Goal: Transaction & Acquisition: Purchase product/service

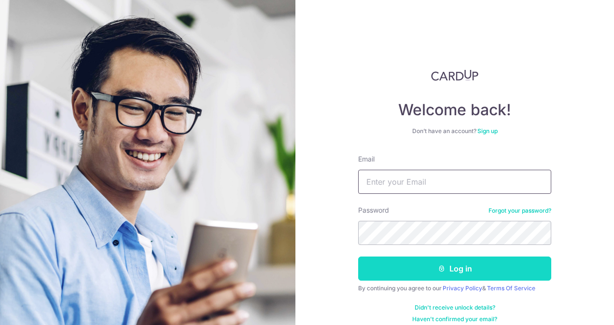
type input "elaine@successunited.com.sg"
click at [433, 271] on button "Log in" at bounding box center [454, 269] width 193 height 24
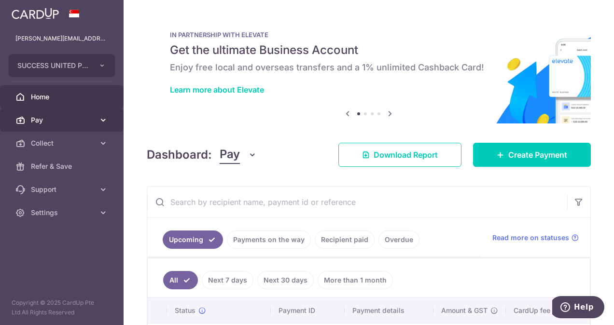
click at [42, 121] on span "Pay" at bounding box center [63, 120] width 64 height 10
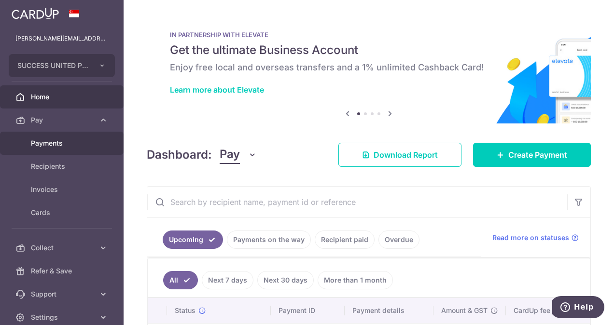
click at [51, 143] on span "Payments" at bounding box center [63, 143] width 64 height 10
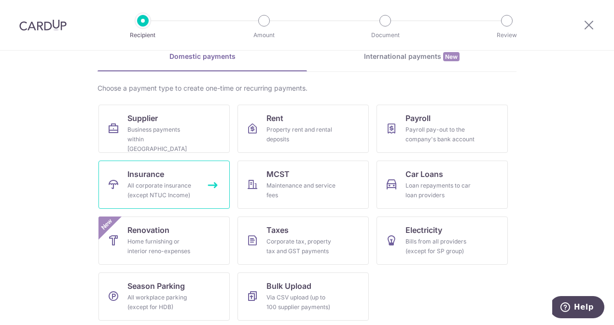
scroll to position [47, 0]
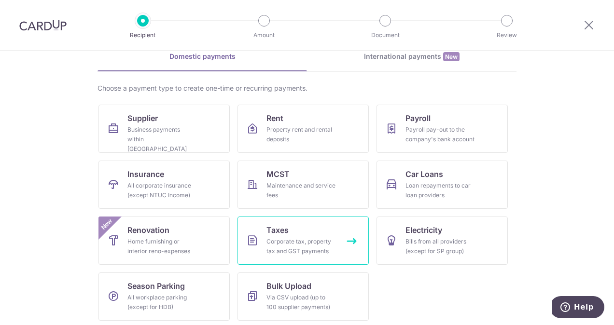
click at [295, 248] on div "Corporate tax, property tax and GST payments" at bounding box center [300, 246] width 69 height 19
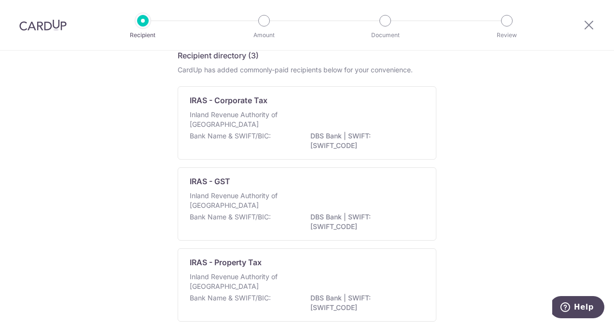
scroll to position [51, 0]
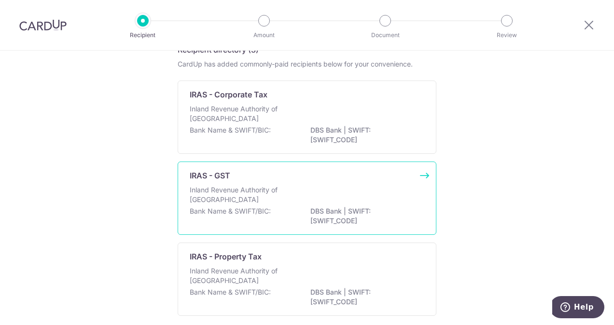
click at [233, 211] on p "Bank Name & SWIFT/BIC:" at bounding box center [230, 211] width 81 height 10
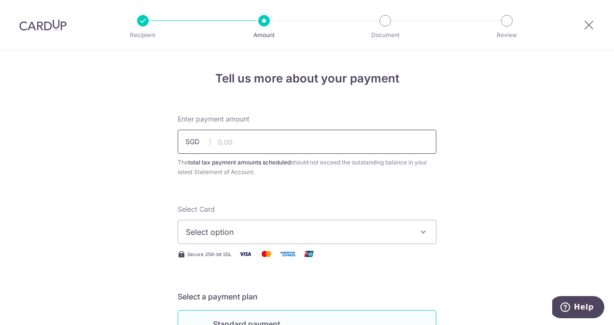
click at [285, 144] on input "text" at bounding box center [306, 142] width 259 height 24
type input "7,338.36"
click at [312, 230] on span "Select option" at bounding box center [298, 232] width 225 height 12
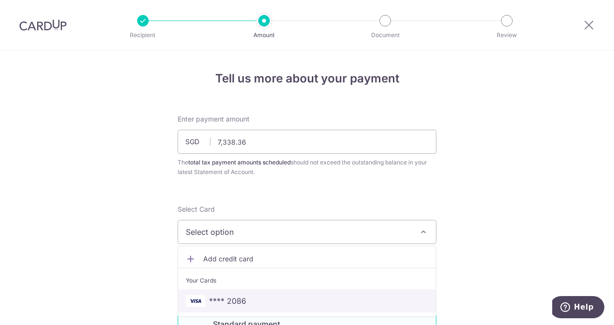
click at [226, 298] on span "**** 2086" at bounding box center [227, 301] width 37 height 12
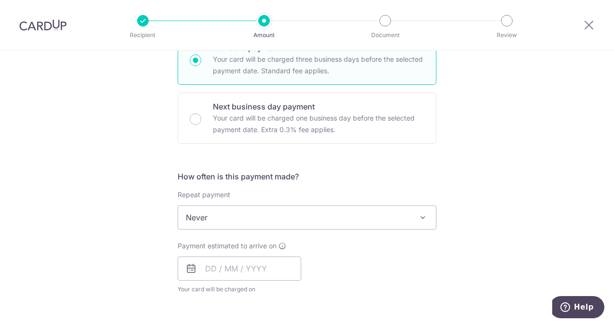
scroll to position [286, 0]
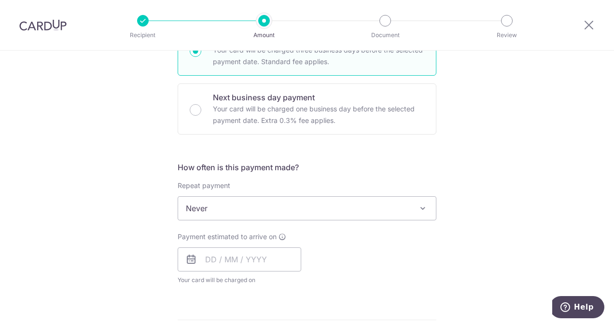
click at [185, 257] on icon at bounding box center [191, 260] width 12 height 12
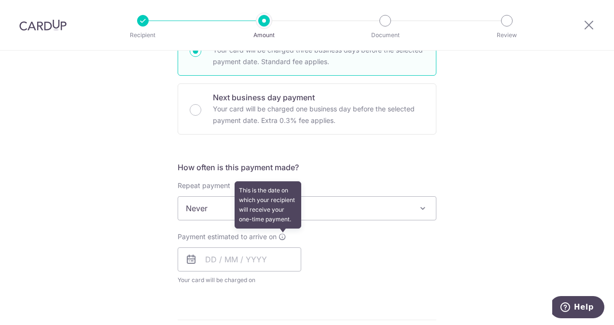
click at [282, 236] on icon at bounding box center [282, 237] width 8 height 8
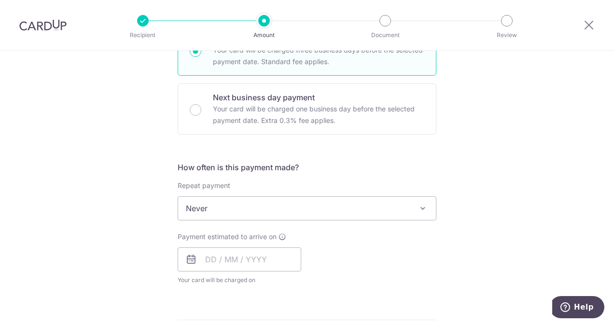
click at [185, 260] on icon at bounding box center [191, 260] width 12 height 12
click at [207, 260] on input "text" at bounding box center [238, 259] width 123 height 24
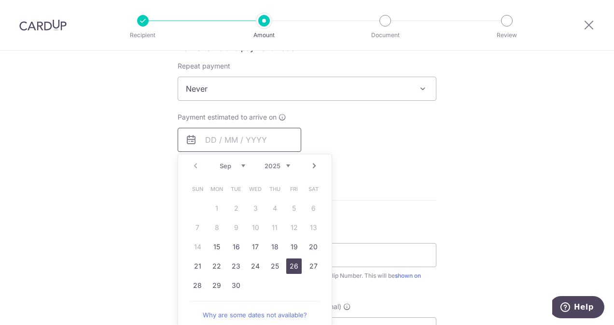
scroll to position [407, 0]
click at [218, 249] on link "15" at bounding box center [216, 245] width 15 height 15
type input "[DATE]"
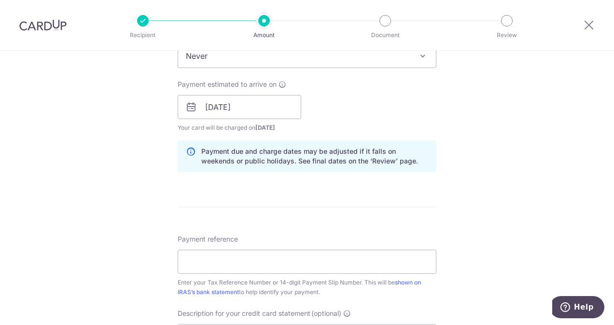
scroll to position [505, 0]
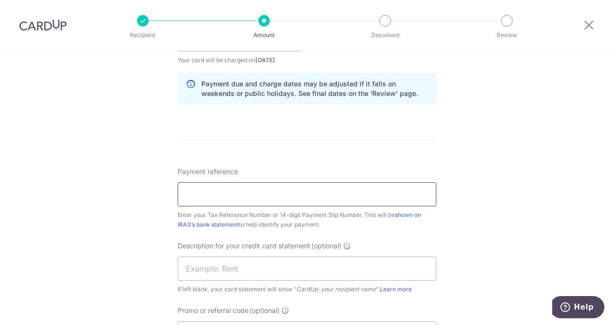
click at [293, 193] on input "Payment reference" at bounding box center [306, 194] width 259 height 24
type input "200402570G"
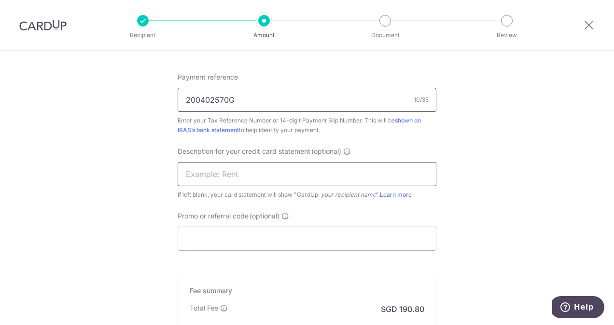
scroll to position [612, 0]
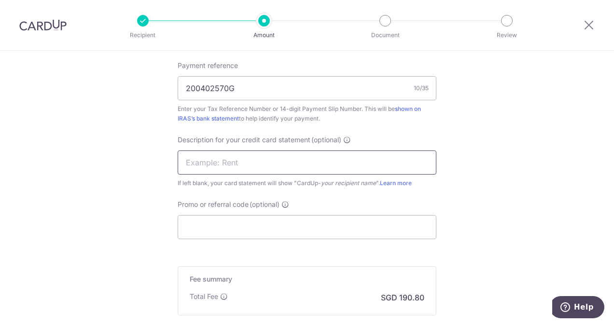
click at [308, 159] on input "text" at bounding box center [306, 162] width 259 height 24
type input "c"
type input "CARDUP SU GST"
click at [280, 229] on input "Promo or referral code (optional)" at bounding box center [306, 227] width 259 height 24
paste input "GSTBIZ195"
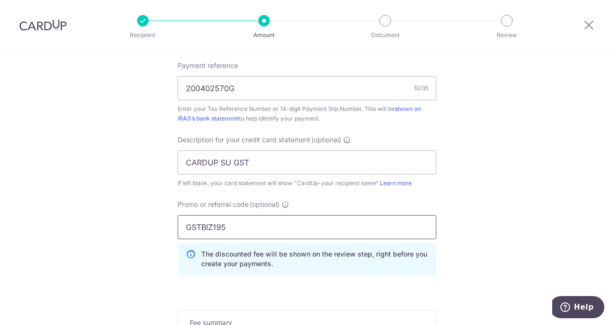
type input "GSTBIZ195"
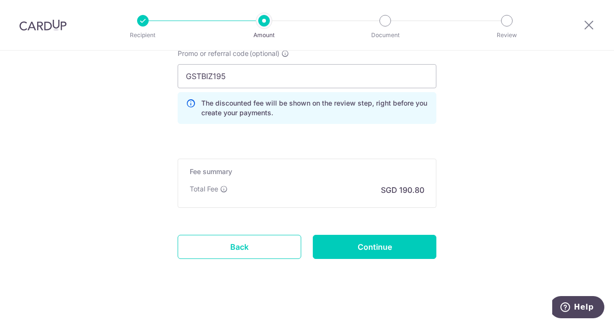
scroll to position [766, 0]
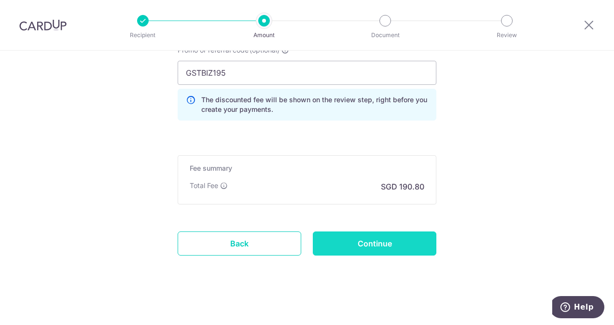
click at [386, 237] on input "Continue" at bounding box center [374, 244] width 123 height 24
type input "Create Schedule"
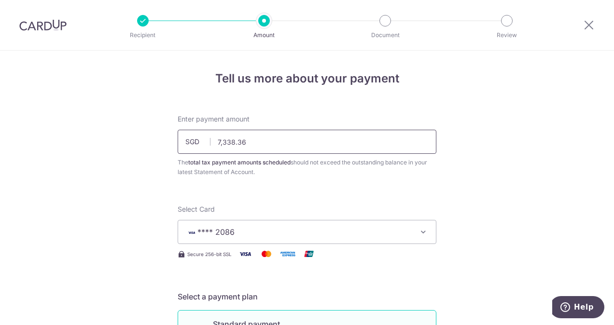
drag, startPoint x: 255, startPoint y: 141, endPoint x: 180, endPoint y: 141, distance: 74.3
click at [180, 141] on input "7,338.36" at bounding box center [306, 142] width 259 height 24
type input "2,000.00"
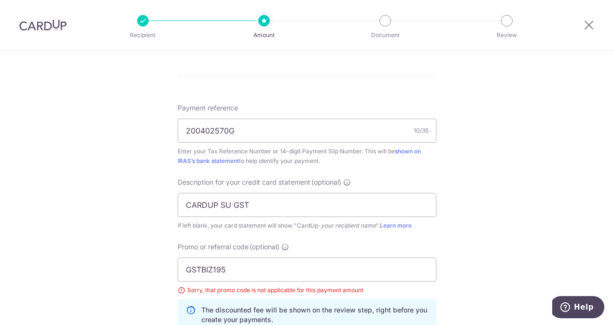
scroll to position [581, 0]
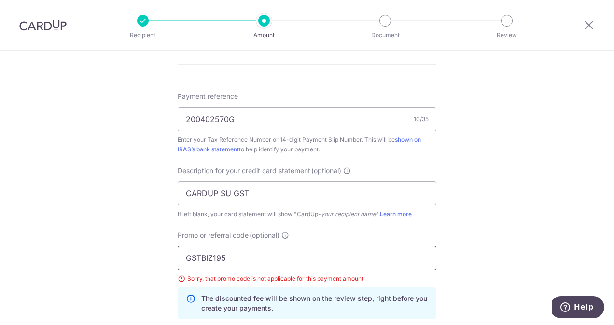
drag, startPoint x: 255, startPoint y: 259, endPoint x: 131, endPoint y: 256, distance: 123.5
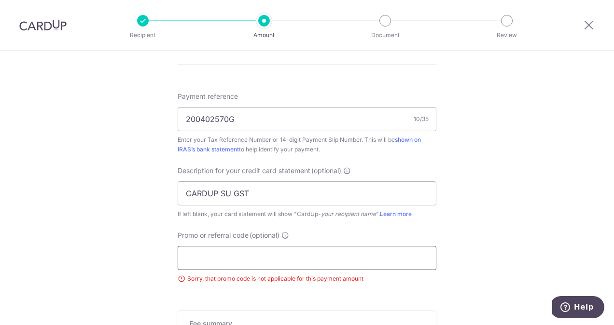
click at [358, 261] on input "Promo or referral code (optional)" at bounding box center [306, 258] width 259 height 24
paste input "GSTBIZ195"
type input "GSTBIZ195"
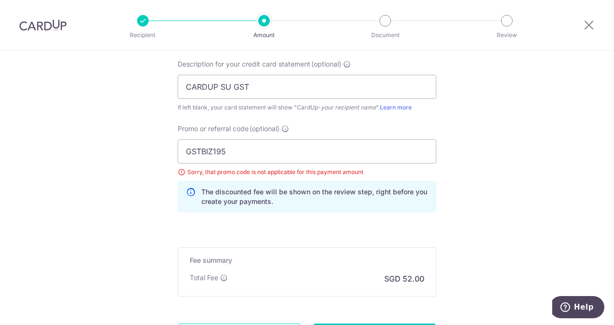
scroll to position [710, 0]
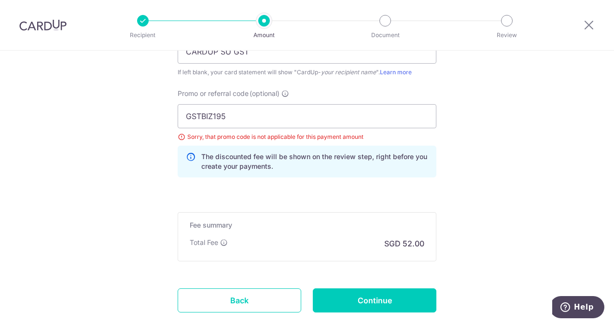
scroll to position [723, 0]
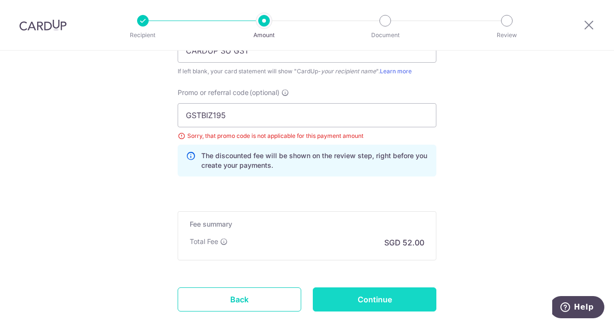
click at [352, 293] on input "Continue" at bounding box center [374, 299] width 123 height 24
type input "Update Schedule"
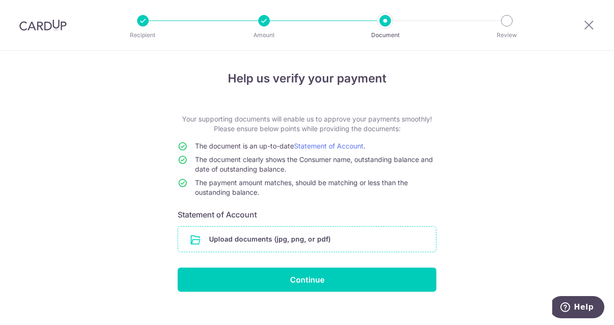
click at [192, 240] on input "file" at bounding box center [307, 239] width 258 height 25
click at [256, 242] on input "file" at bounding box center [307, 239] width 258 height 25
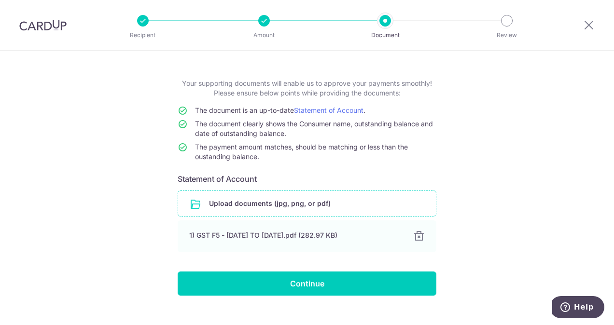
scroll to position [51, 0]
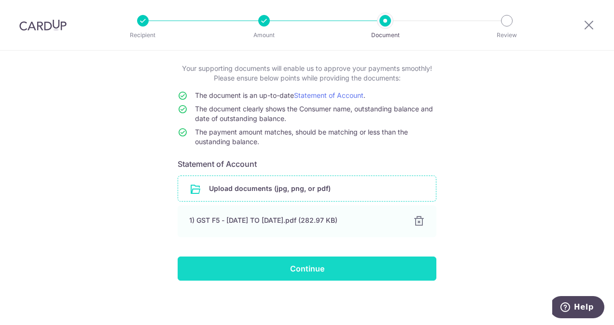
click at [313, 273] on input "Continue" at bounding box center [306, 269] width 259 height 24
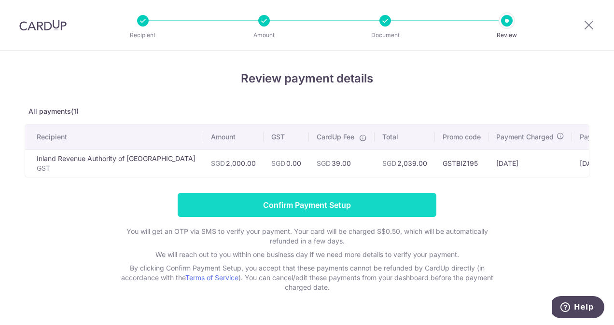
click at [275, 209] on input "Confirm Payment Setup" at bounding box center [306, 205] width 259 height 24
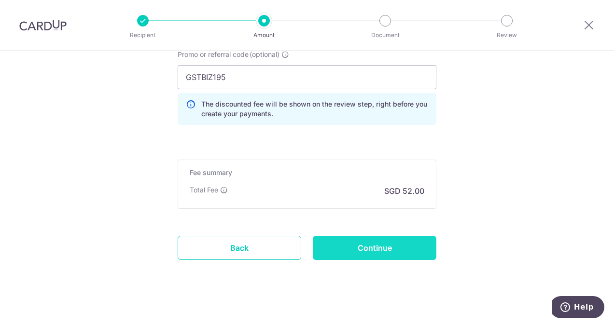
scroll to position [805, 0]
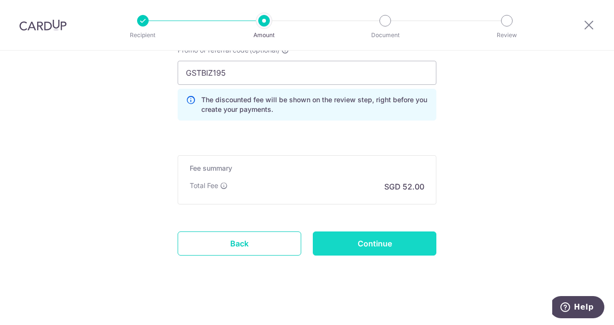
click at [360, 239] on input "Continue" at bounding box center [374, 244] width 123 height 24
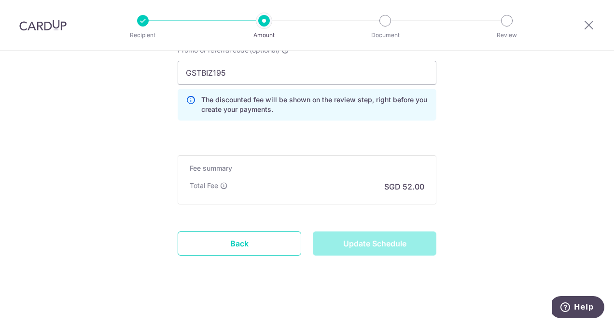
type input "Update Schedule"
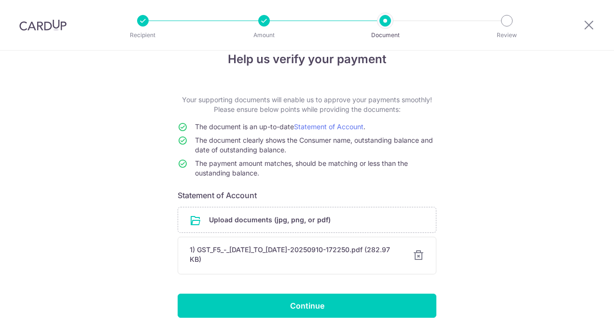
scroll to position [56, 0]
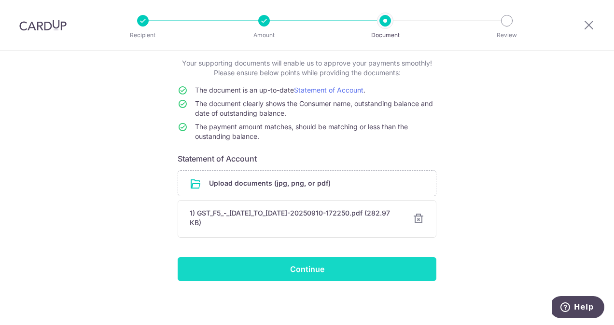
click at [283, 272] on input "Continue" at bounding box center [306, 269] width 259 height 24
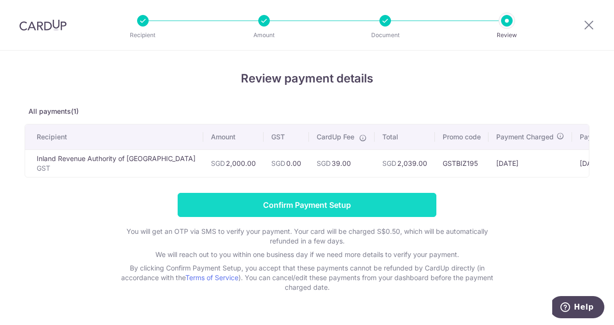
click at [311, 207] on input "Confirm Payment Setup" at bounding box center [306, 205] width 259 height 24
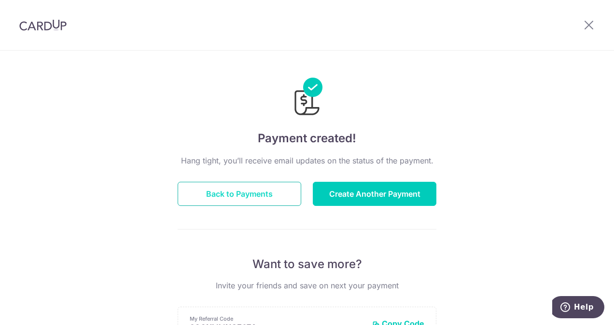
click at [219, 196] on button "Back to Payments" at bounding box center [238, 194] width 123 height 24
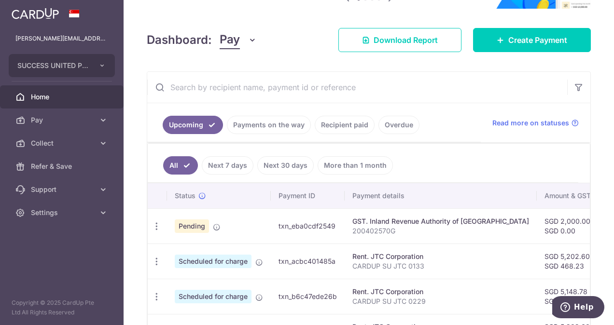
scroll to position [129, 0]
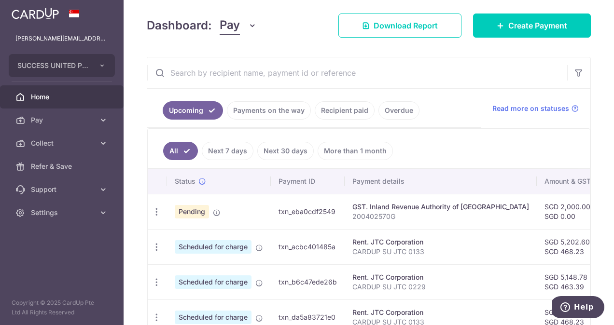
click at [293, 212] on td "txn_eba0cdf2549" at bounding box center [308, 211] width 74 height 35
click at [361, 206] on div "GST. Inland Revenue Authority of Singapore" at bounding box center [440, 207] width 177 height 10
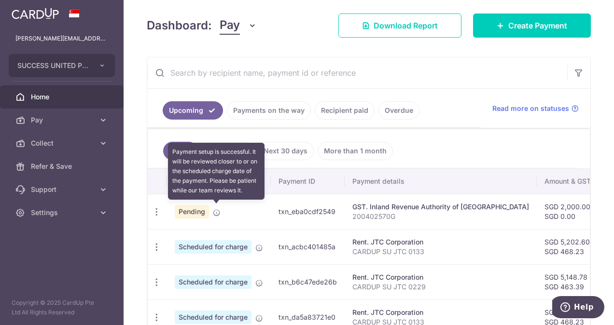
click at [216, 209] on icon at bounding box center [217, 213] width 8 height 8
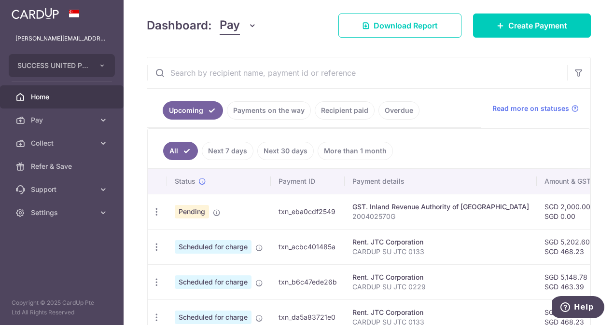
click at [194, 207] on span "Pending" at bounding box center [192, 212] width 34 height 14
click at [155, 211] on icon "button" at bounding box center [156, 212] width 10 height 10
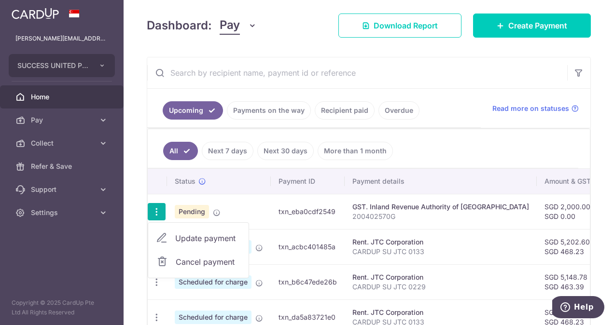
click at [202, 238] on span "Update payment" at bounding box center [208, 238] width 66 height 12
radio input "true"
type input "2,000.00"
type input "15/09/2025"
type input "200402570G"
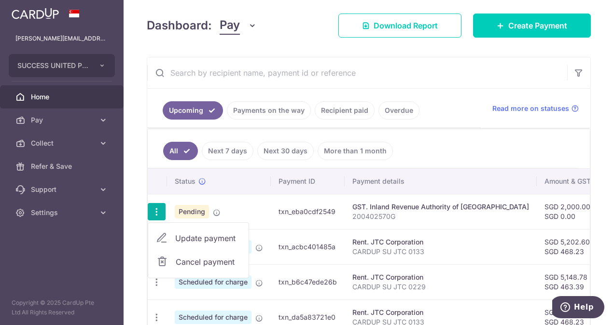
type input "CARDUP SU GST"
type input "GSTBIZ195"
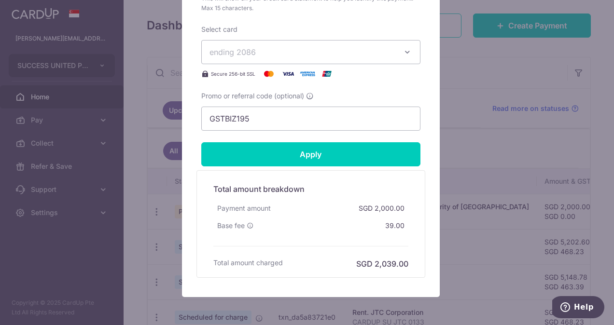
scroll to position [511, 0]
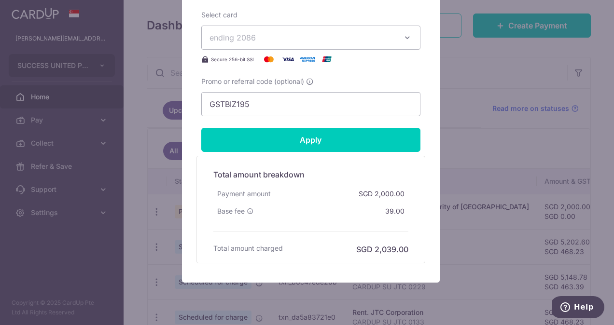
click at [132, 109] on div "Edit payment By clicking apply, you will make changes to all payments to Inland…" at bounding box center [307, 162] width 614 height 325
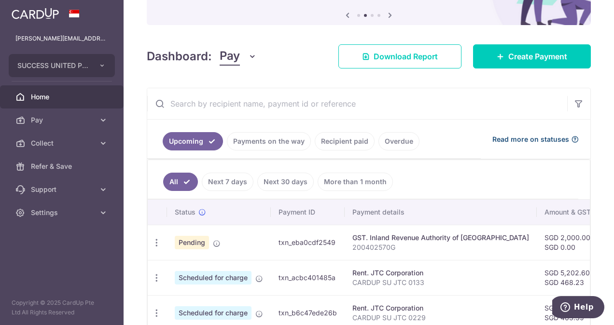
scroll to position [0, 0]
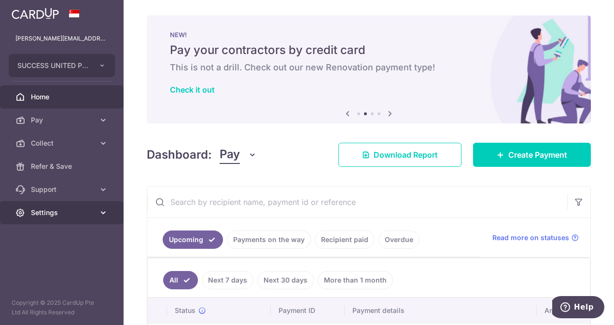
click at [80, 214] on span "Settings" at bounding box center [63, 213] width 64 height 10
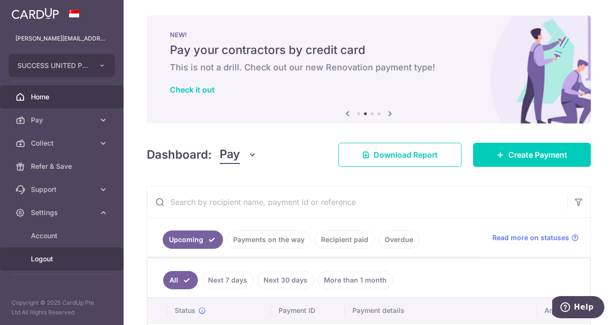
click at [43, 259] on span "Logout" at bounding box center [63, 259] width 64 height 10
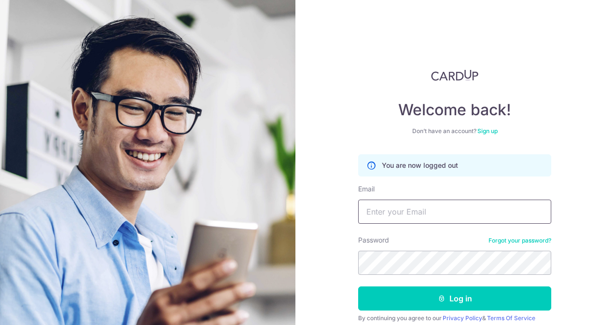
type input "[PERSON_NAME][EMAIL_ADDRESS][DOMAIN_NAME]"
